Goal: Check status: Check status

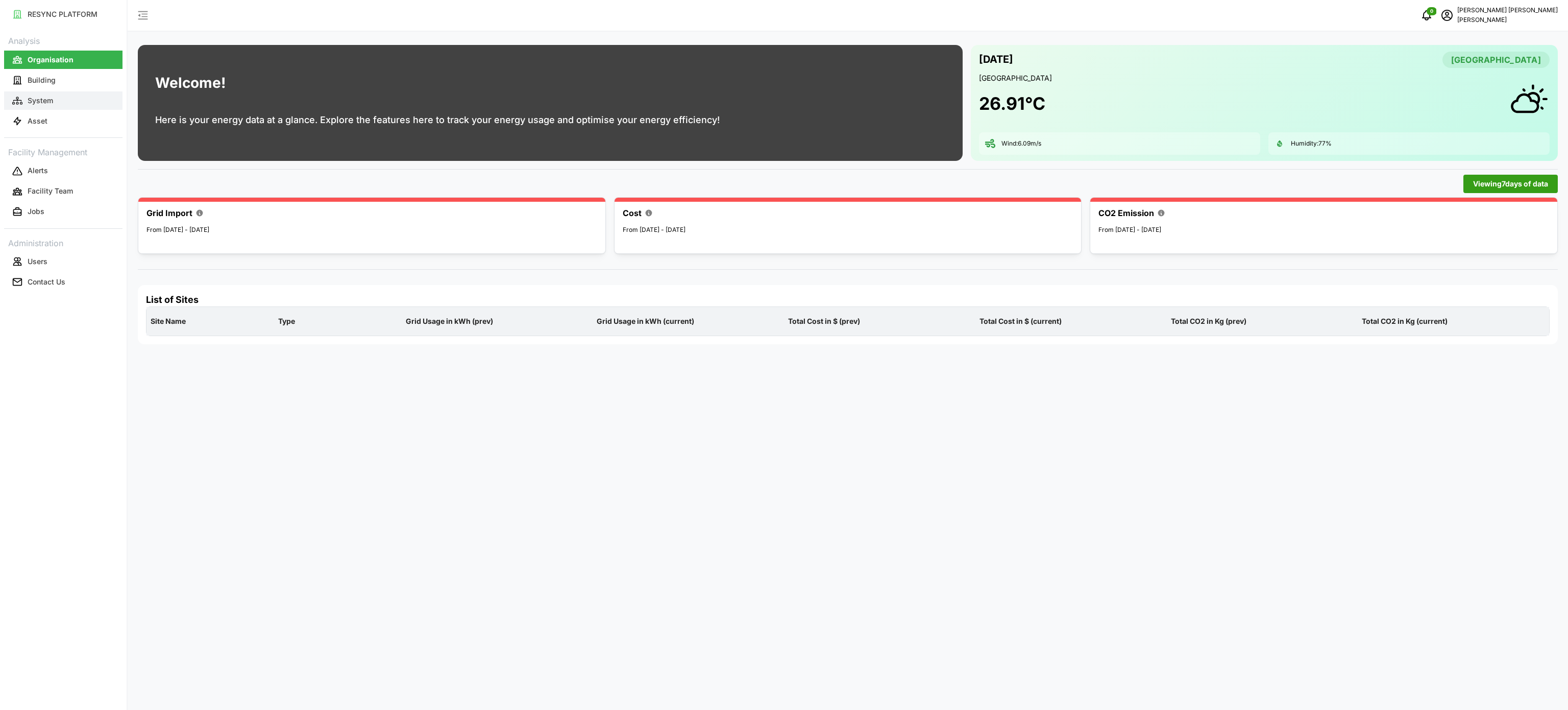
click at [71, 103] on button "System" at bounding box center [63, 100] width 119 height 18
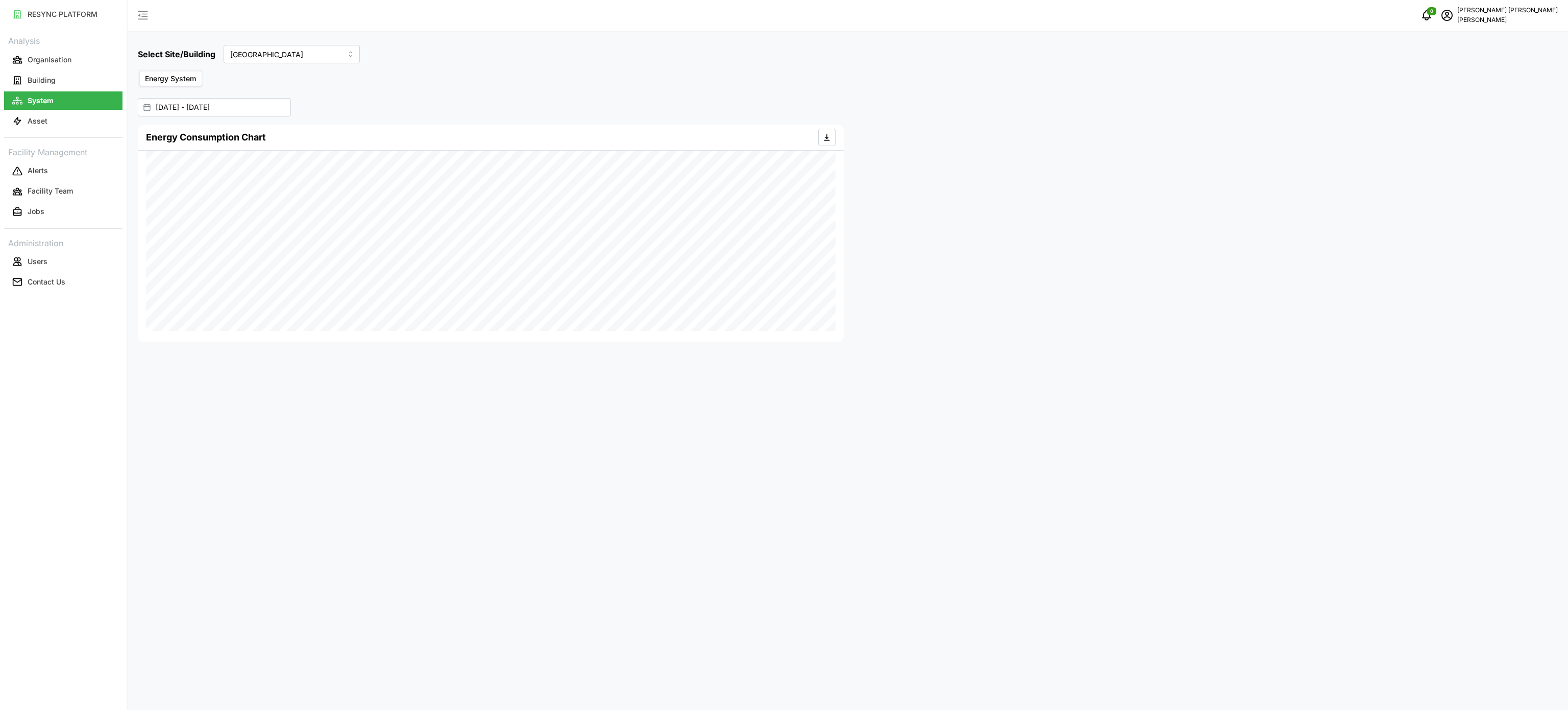
click at [204, 76] on div "Energy System" at bounding box center [847, 79] width 1420 height 18
click at [191, 76] on span "Energy System" at bounding box center [170, 79] width 51 height 9
click at [140, 71] on input "Energy System" at bounding box center [140, 71] width 0 height 0
click at [340, 60] on input "[GEOGRAPHIC_DATA]" at bounding box center [292, 54] width 136 height 18
click at [284, 93] on span "Site Office Building" at bounding box center [264, 96] width 63 height 11
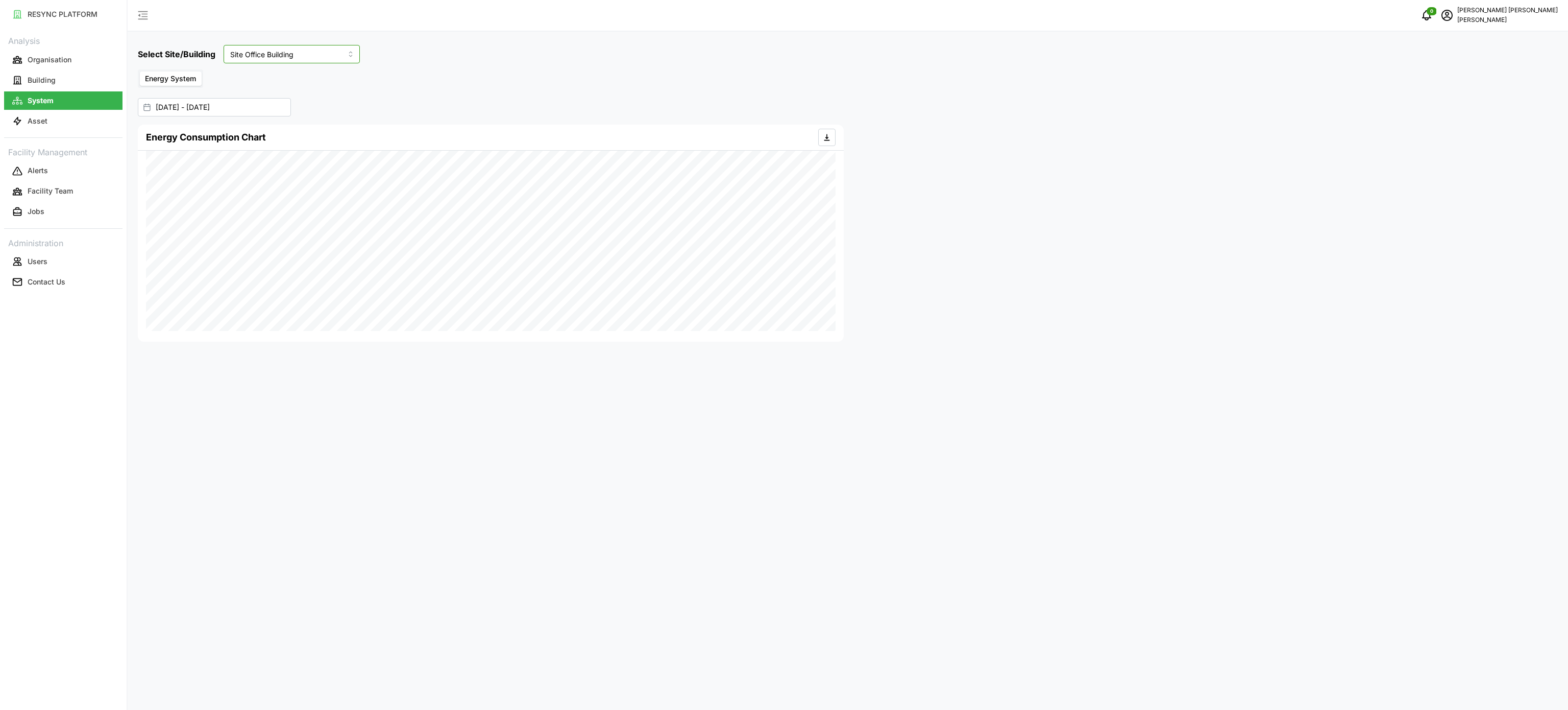
click at [339, 54] on input "Site Office Building" at bounding box center [292, 54] width 136 height 18
click at [288, 108] on div "[PERSON_NAME]" at bounding box center [285, 113] width 117 height 18
type input "[PERSON_NAME]"
click at [1001, 633] on div "Select Site/Building [PERSON_NAME] Energy System [DATE] - [DATE] Energy Consump…" at bounding box center [848, 355] width 1440 height 710
click at [253, 110] on input "[DATE] - [DATE]" at bounding box center [214, 107] width 153 height 18
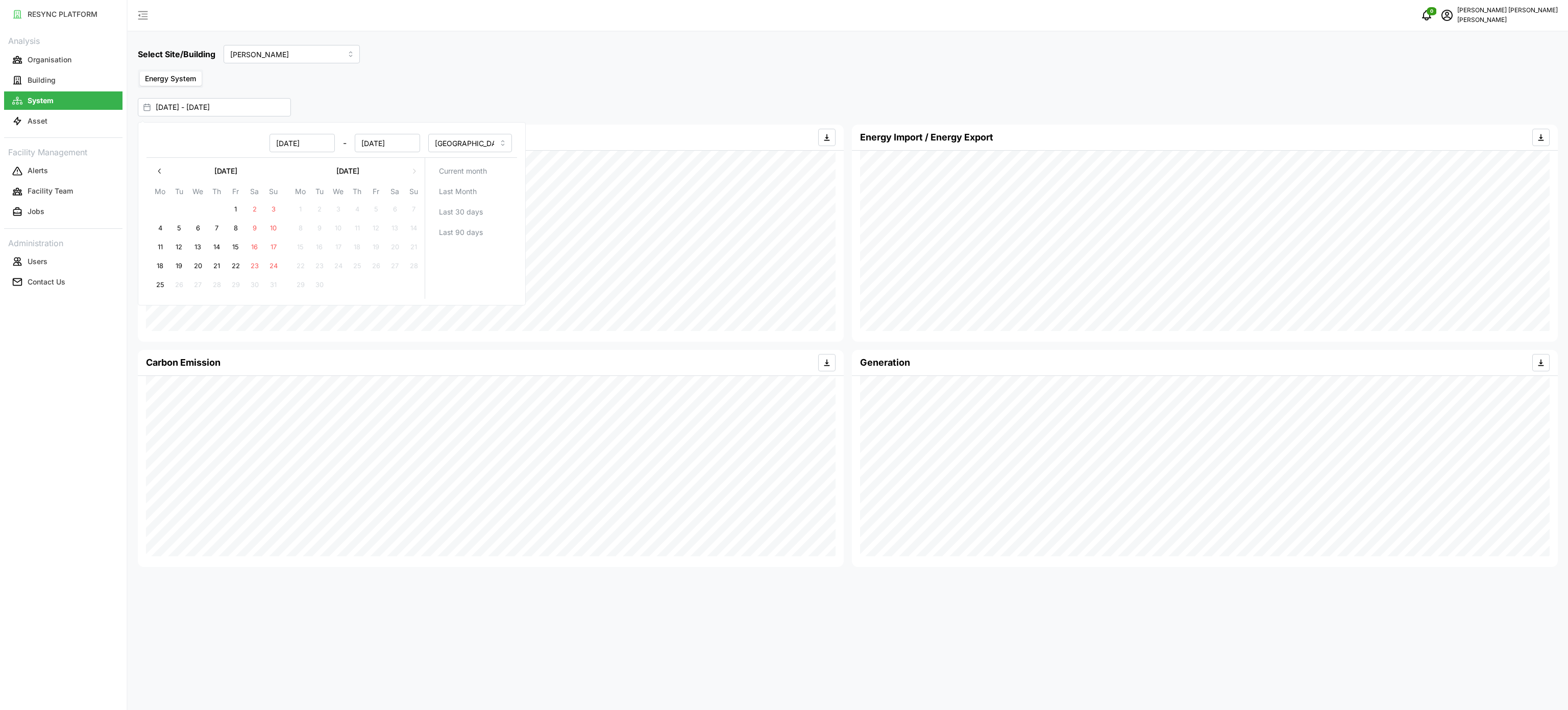
click at [278, 95] on div "Select Site/Building [PERSON_NAME] Energy System [DATE] - [DATE] Energy Consump…" at bounding box center [848, 355] width 1440 height 710
click at [257, 108] on input "[DATE] - [DATE]" at bounding box center [214, 107] width 153 height 18
click at [262, 108] on input "[DATE] - [DATE]" at bounding box center [214, 107] width 153 height 18
click at [164, 281] on button "25" at bounding box center [160, 285] width 18 height 18
type input "[DATE] - [DATE]"
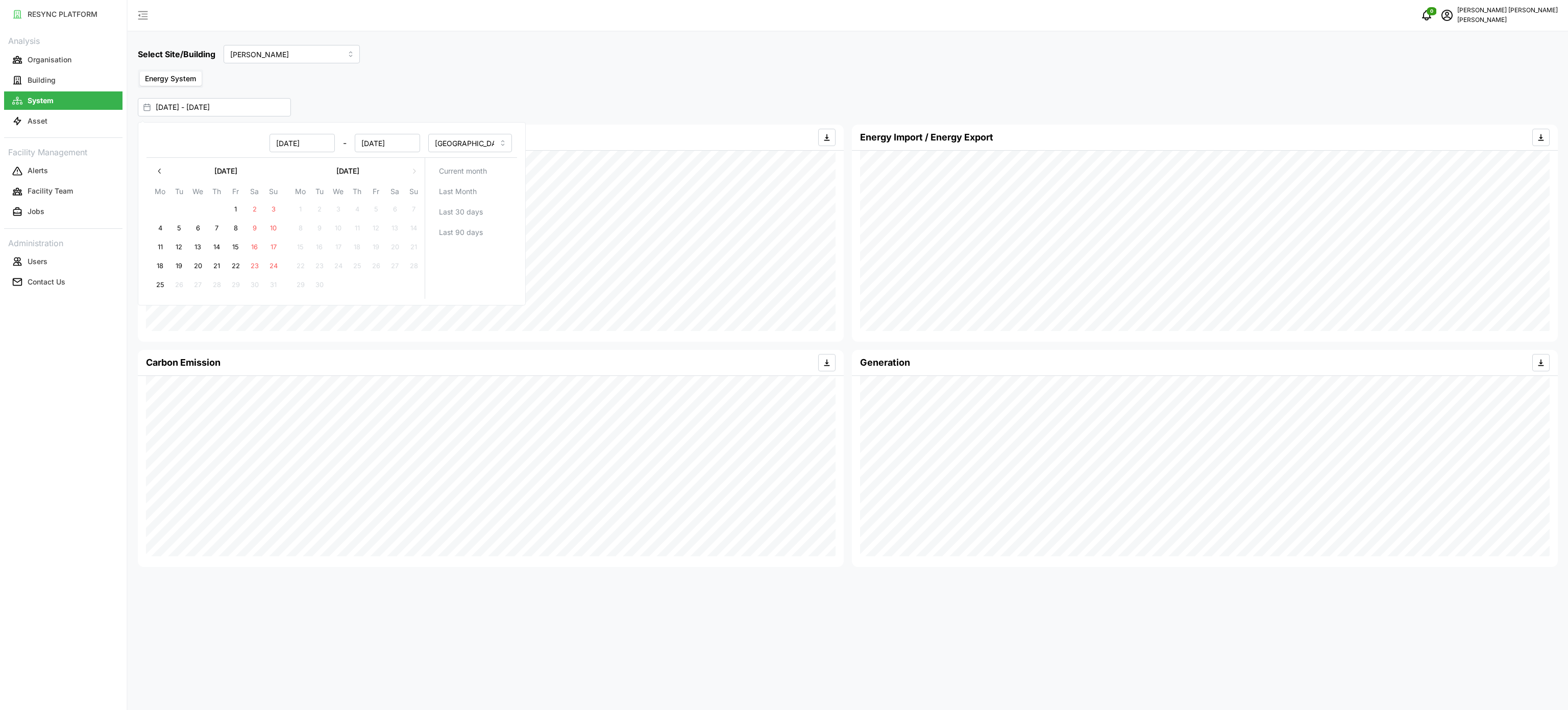
type input "[DATE]"
click at [166, 277] on button "25" at bounding box center [160, 285] width 18 height 18
type input "[DATE] - [DATE]"
type input "[DATE]"
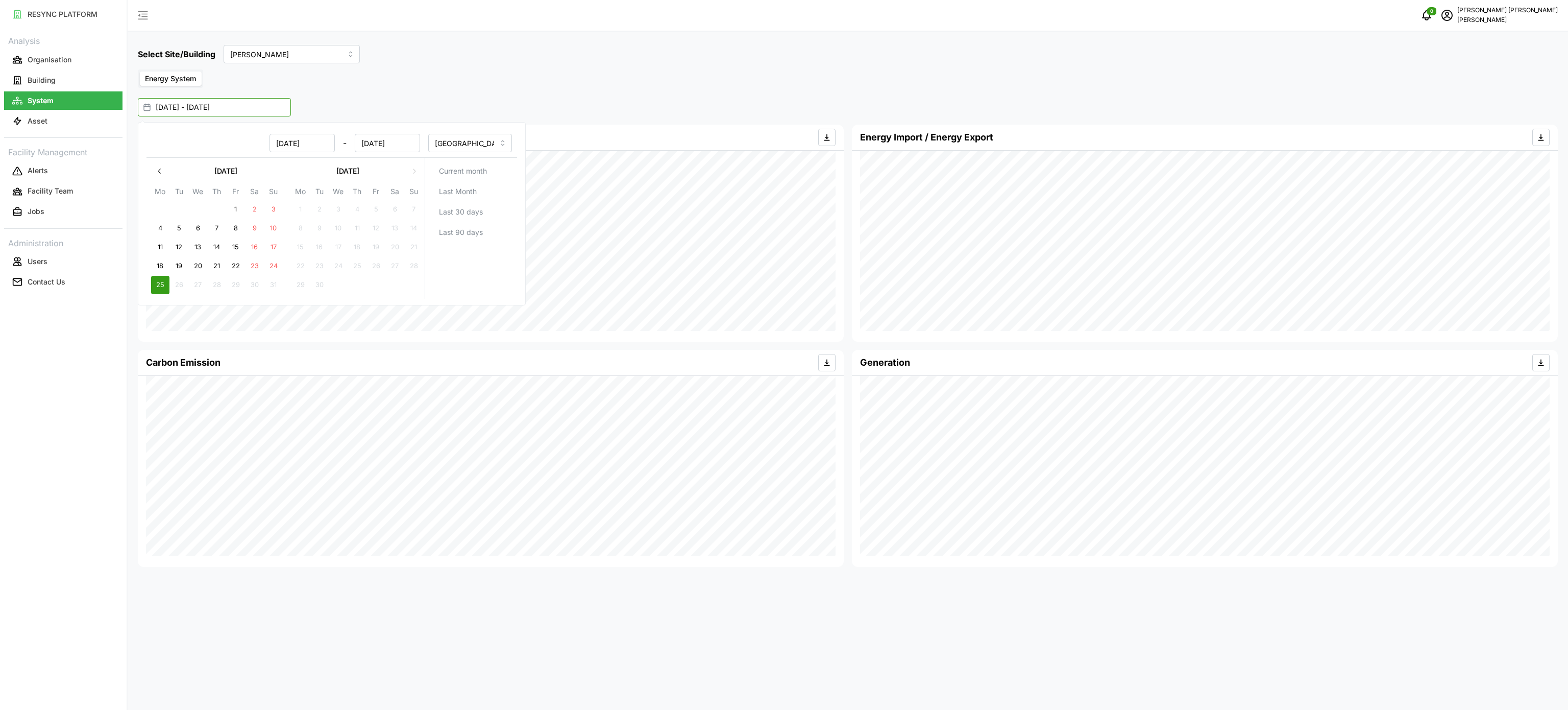
click at [199, 112] on input "[DATE] - [DATE]" at bounding box center [214, 107] width 153 height 18
click at [211, 100] on input "[DATE] - [DATE]" at bounding box center [214, 107] width 153 height 18
drag, startPoint x: 217, startPoint y: 105, endPoint x: 220, endPoint y: 111, distance: 6.7
click at [220, 111] on input "[DATE] - [DATE]" at bounding box center [214, 107] width 153 height 18
click at [239, 107] on input "[DATE] - [DATE]" at bounding box center [214, 107] width 153 height 18
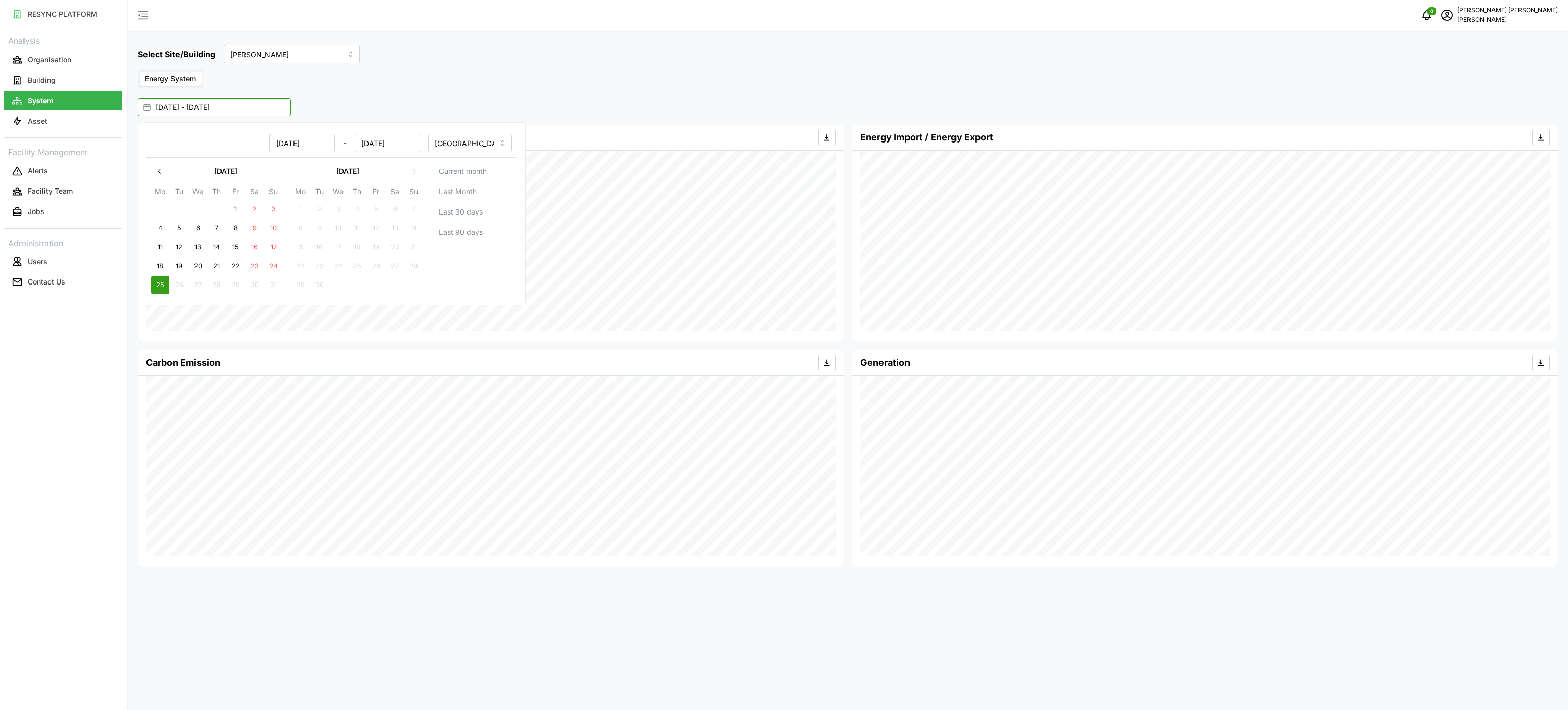
click at [264, 105] on input "[DATE] - [DATE]" at bounding box center [214, 107] width 153 height 18
click at [149, 106] on icon at bounding box center [147, 107] width 8 height 8
click at [225, 107] on input "[DATE] - [DATE]" at bounding box center [214, 107] width 153 height 18
click at [239, 201] on td "1" at bounding box center [235, 209] width 19 height 19
click at [164, 281] on button "25" at bounding box center [160, 285] width 18 height 18
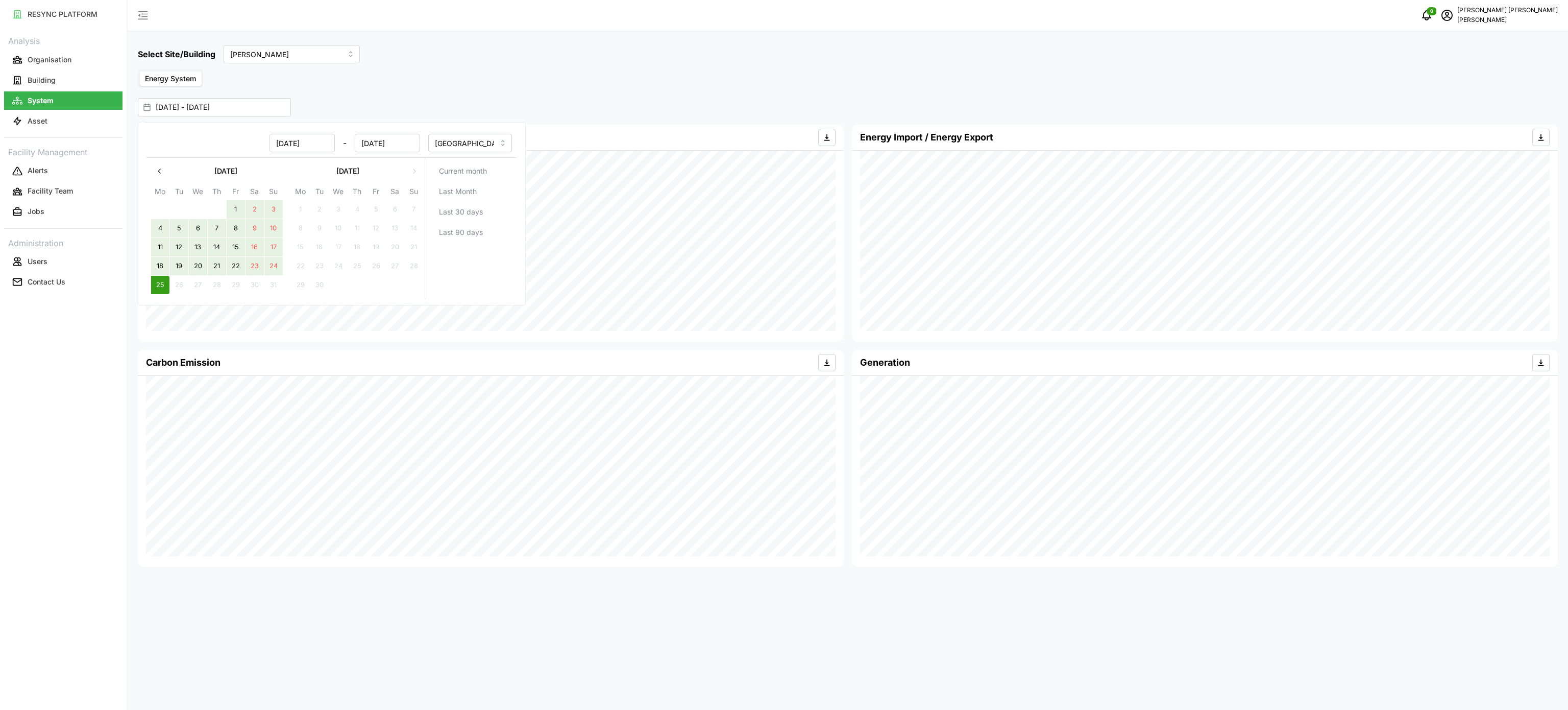
click at [237, 208] on button "1" at bounding box center [236, 209] width 18 height 18
type input "[DATE] - [DATE]"
type input "[DATE]"
click at [416, 99] on div "[DATE] - [DATE]" at bounding box center [842, 107] width 1410 height 18
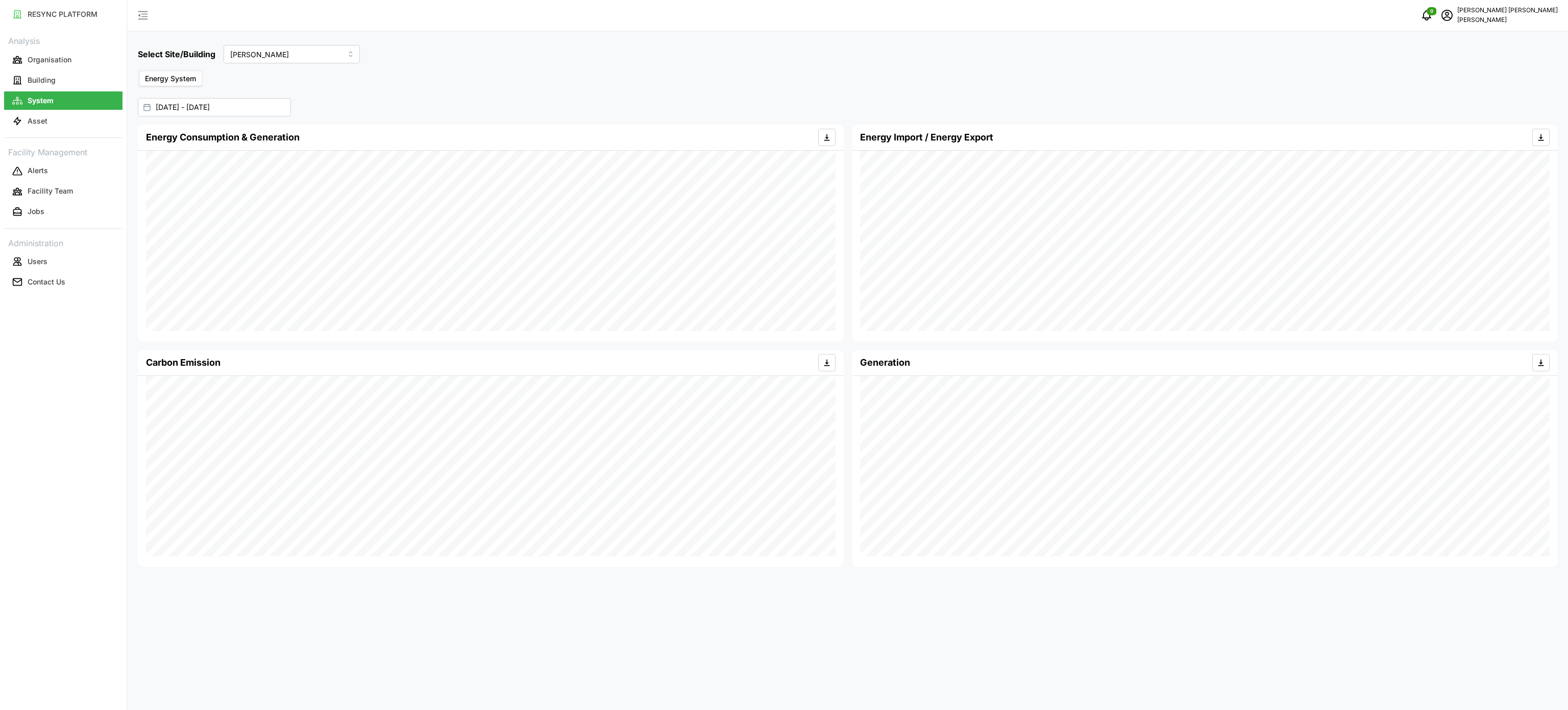
click at [1124, 352] on div "Generation" at bounding box center [1205, 362] width 690 height 26
click at [1364, 620] on div "Select Site/Building [PERSON_NAME] Energy System [DATE] - [DATE] Energy Consump…" at bounding box center [848, 355] width 1440 height 710
drag, startPoint x: 1024, startPoint y: 627, endPoint x: 1066, endPoint y: 646, distance: 46.1
click at [1024, 630] on div "Select Site/Building [PERSON_NAME] Energy System [DATE] - [DATE] Energy Consump…" at bounding box center [848, 355] width 1440 height 710
